Goal: Check status

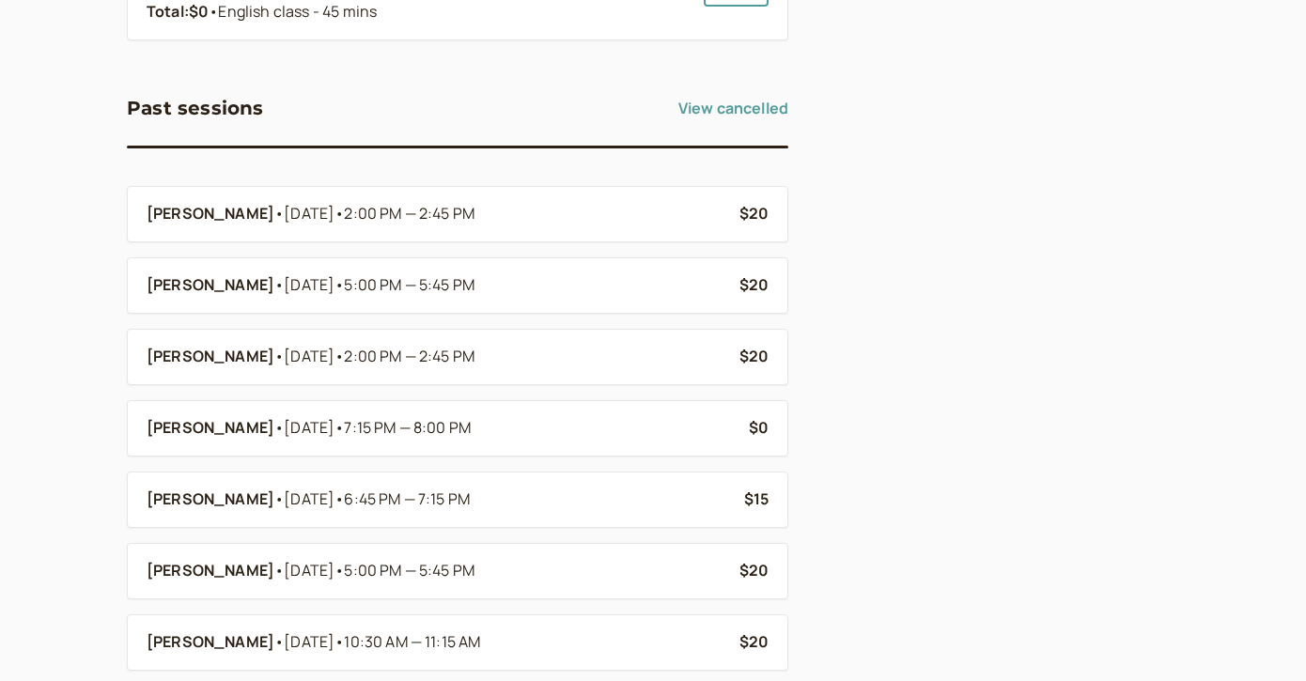
scroll to position [789, 0]
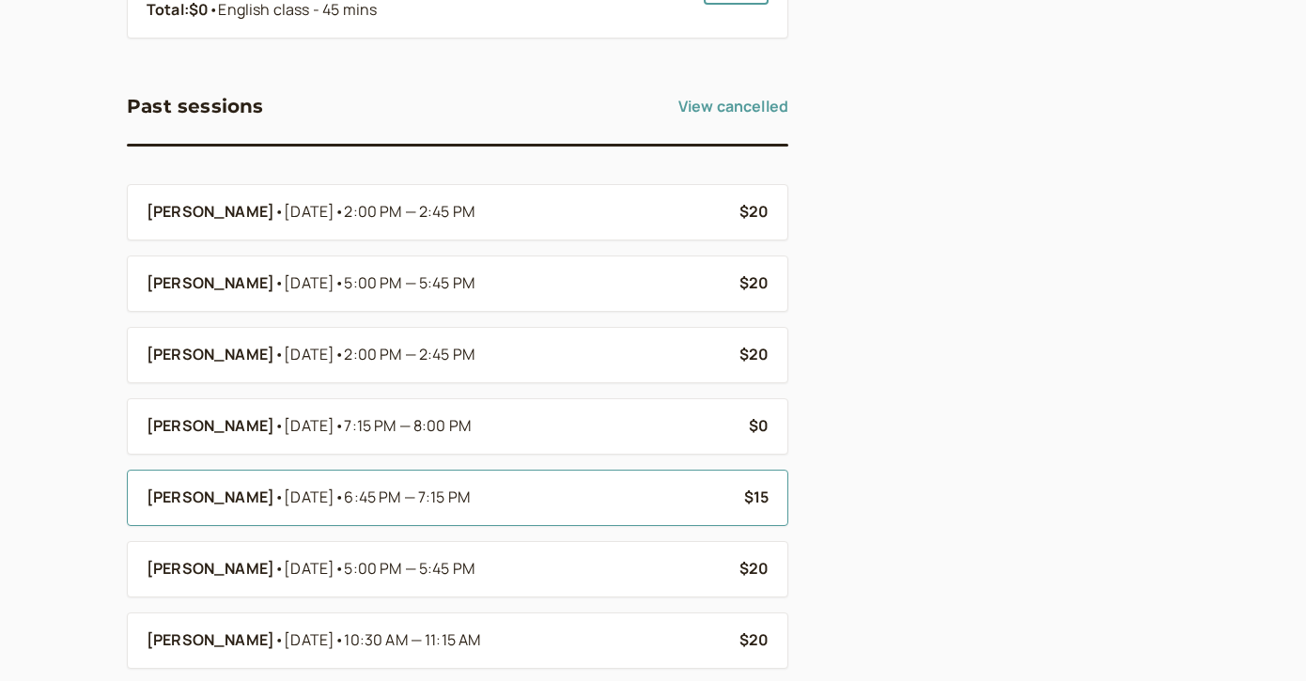
click at [641, 491] on div "Argenika Burmistrova • [DATE] • 6:45 PM — 7:15 PM" at bounding box center [438, 498] width 583 height 24
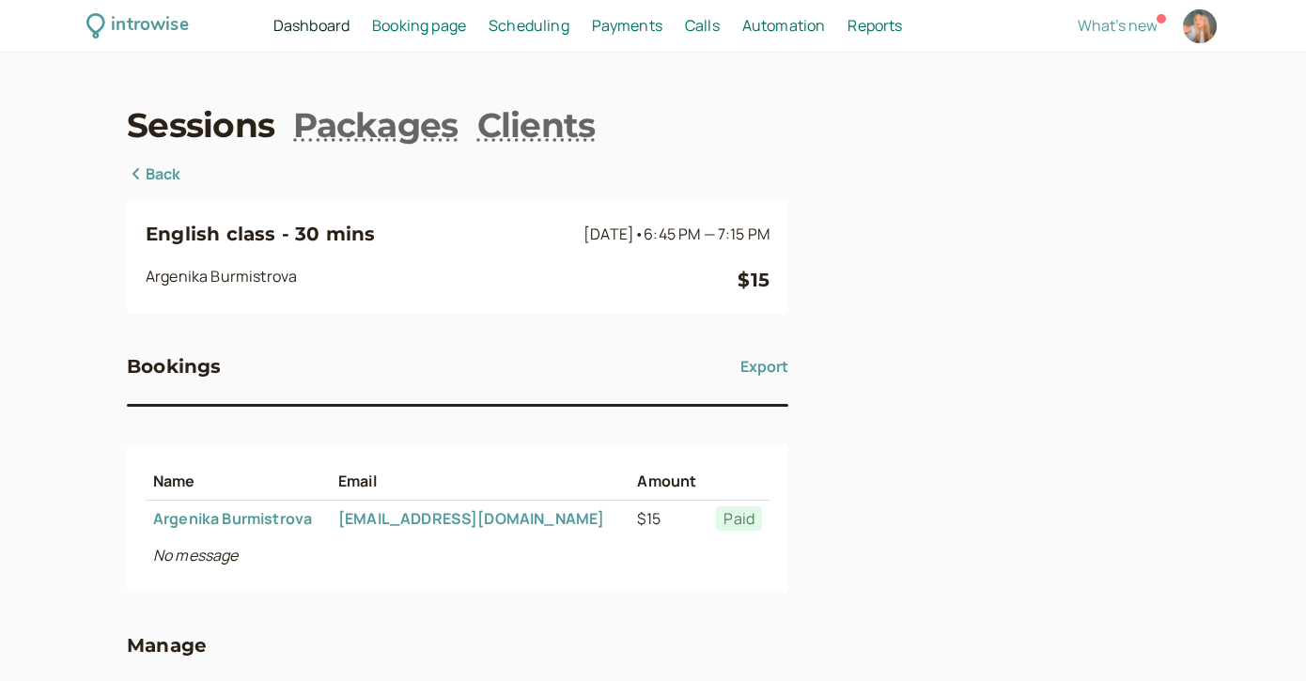
click at [162, 158] on div "Sessions Packages Clients Back English class - 30 mins [DATE] • 6:45 PM — 7:15 …" at bounding box center [653, 432] width 1053 height 662
click at [164, 172] on link "Back" at bounding box center [154, 175] width 55 height 24
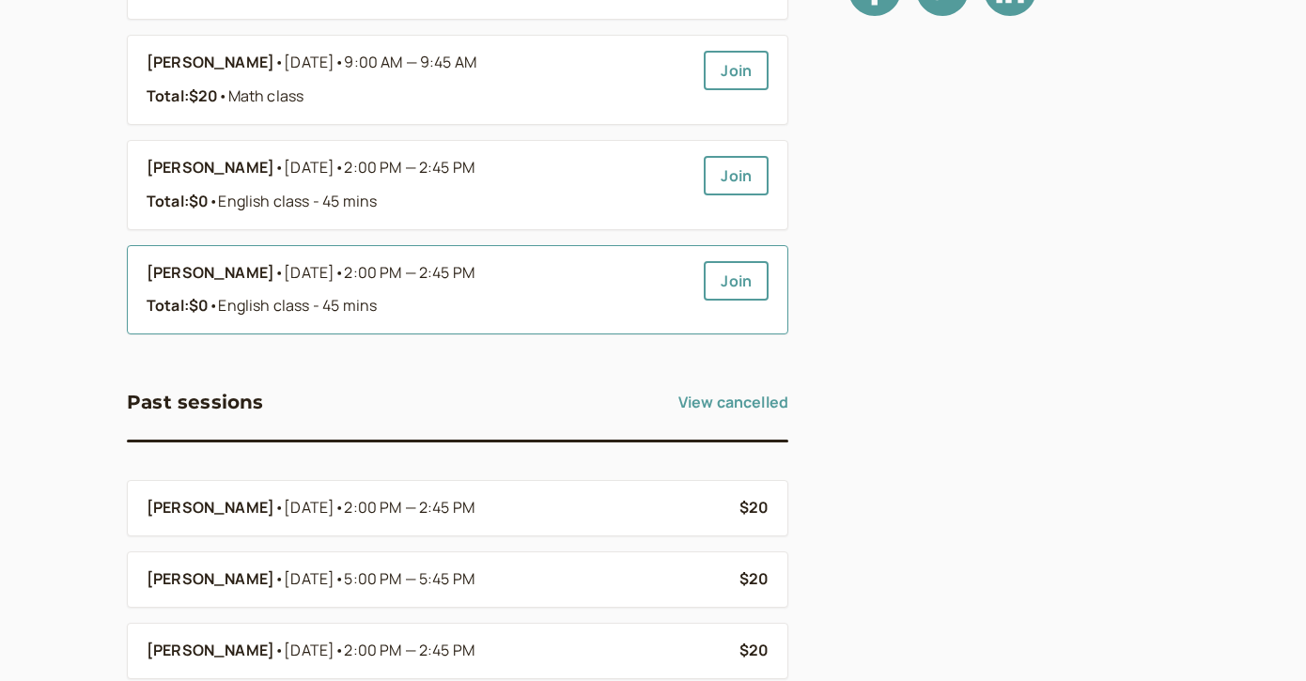
scroll to position [499, 0]
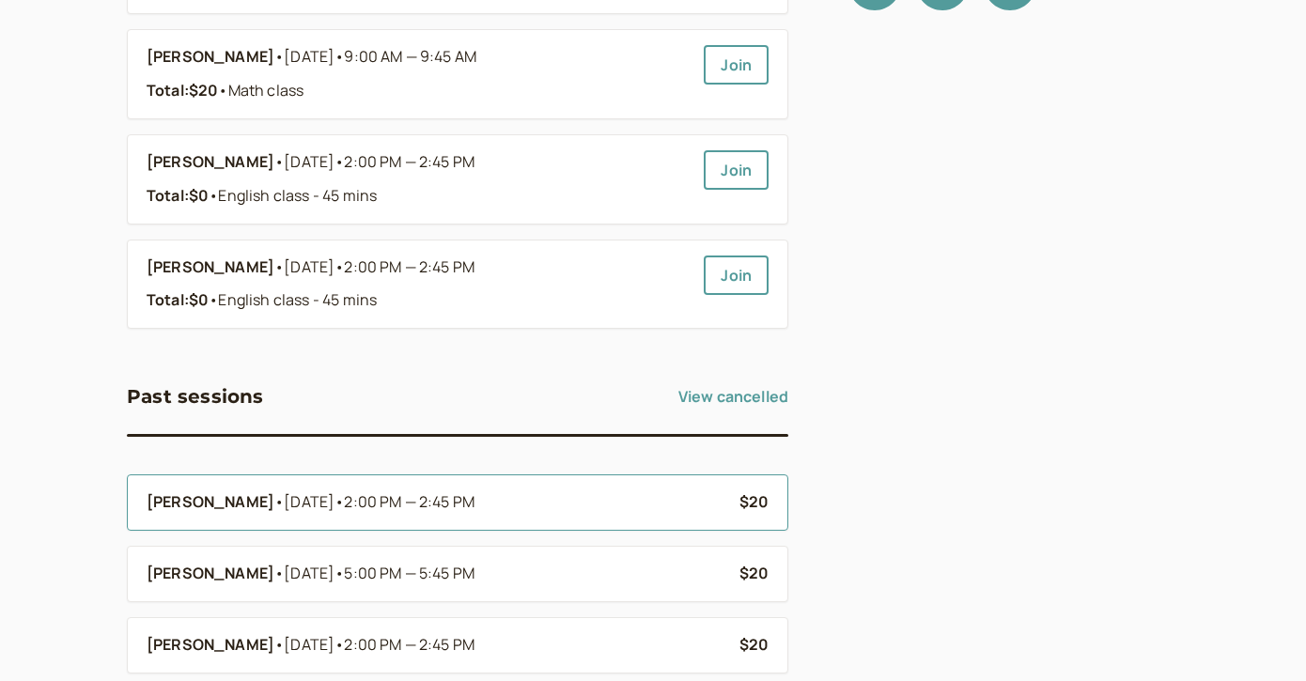
click at [182, 488] on li "[PERSON_NAME] • [DATE] • 2:00 PM — 2:45 PM $20" at bounding box center [458, 503] width 662 height 56
click at [209, 516] on li "[PERSON_NAME] • [DATE] • 2:00 PM — 2:45 PM $20" at bounding box center [458, 503] width 662 height 56
click at [226, 507] on b "[PERSON_NAME]" at bounding box center [211, 503] width 128 height 24
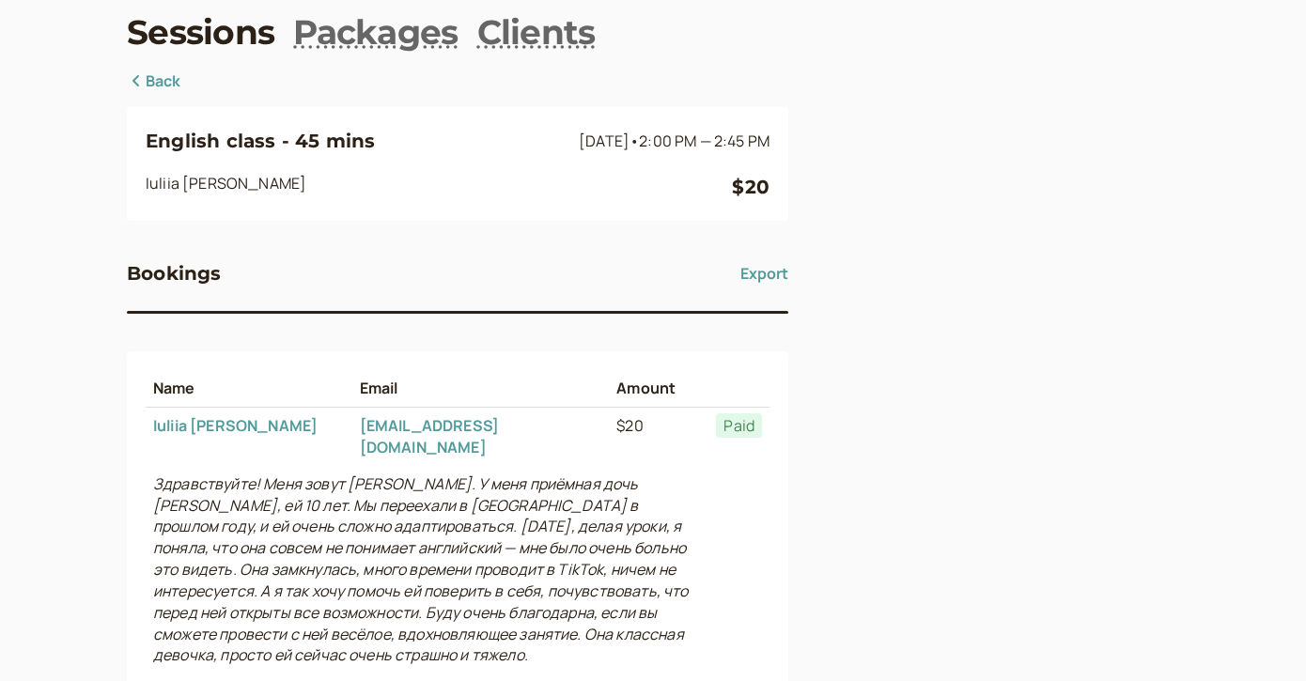
scroll to position [98, 0]
